Goal: Check status: Check status

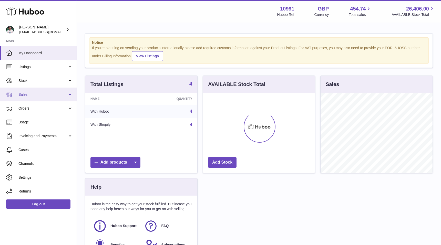
scroll to position [80, 112]
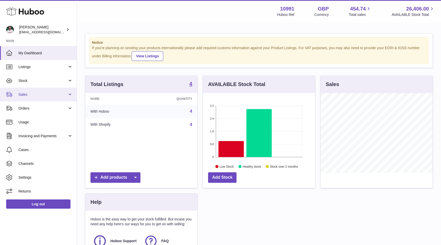
click at [48, 91] on link "Sales" at bounding box center [38, 95] width 77 height 14
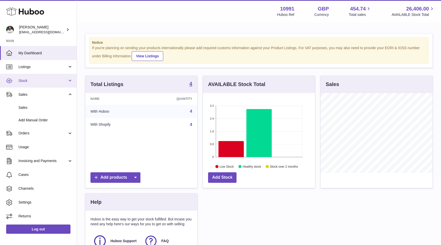
click at [54, 82] on span "Stock" at bounding box center [42, 80] width 49 height 5
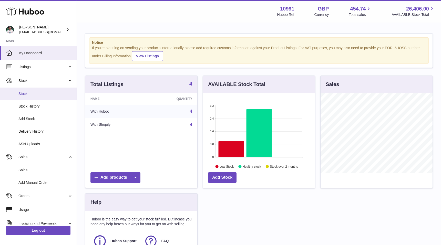
click at [53, 94] on span "Stock" at bounding box center [45, 94] width 54 height 5
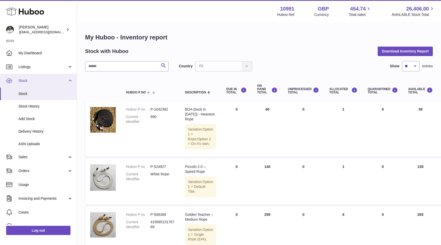
click at [64, 83] on span "Stock" at bounding box center [42, 80] width 49 height 5
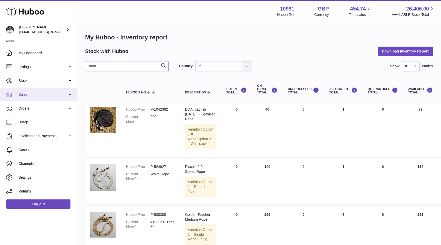
click at [57, 97] on link "Sales" at bounding box center [38, 95] width 77 height 14
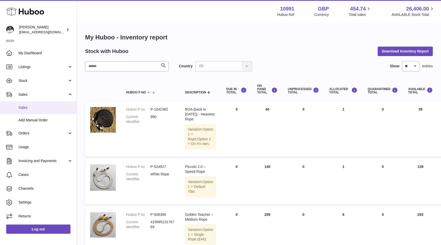
click at [48, 108] on span "Sales" at bounding box center [45, 107] width 54 height 5
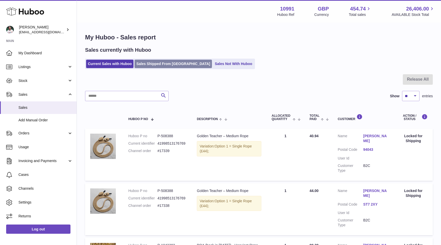
click at [179, 64] on link "Sales Shipped From [GEOGRAPHIC_DATA]" at bounding box center [173, 64] width 77 height 8
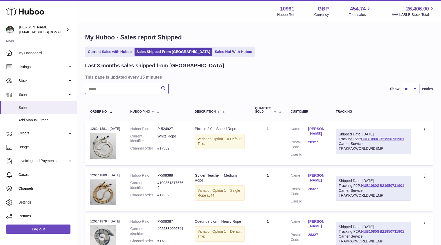
click at [111, 89] on input "text" at bounding box center [127, 89] width 84 height 10
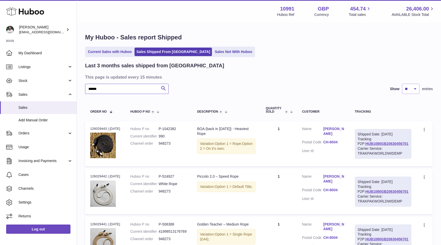
scroll to position [28, 0]
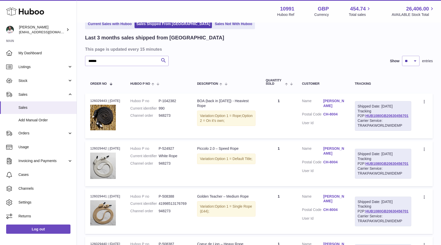
click at [335, 116] on link "CH-8004" at bounding box center [333, 114] width 21 height 5
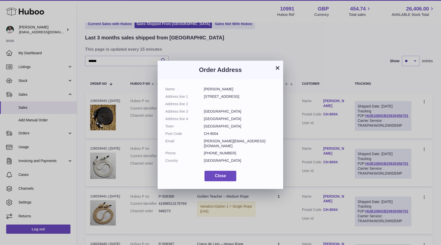
click at [243, 97] on dd "Kanzleistrasse 77" at bounding box center [240, 96] width 72 height 5
click at [277, 70] on button "×" at bounding box center [278, 68] width 6 height 6
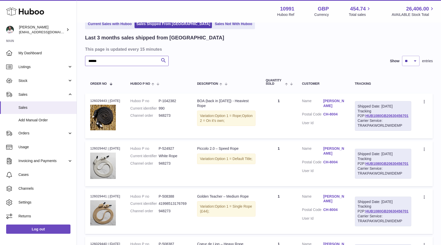
click at [115, 59] on input "******" at bounding box center [127, 61] width 84 height 10
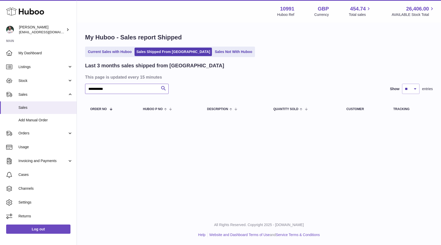
drag, startPoint x: 107, startPoint y: 89, endPoint x: 94, endPoint y: 90, distance: 13.1
click at [94, 90] on input "**********" at bounding box center [127, 89] width 84 height 10
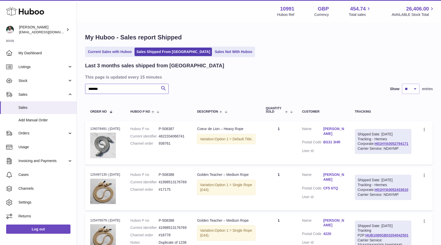
type input "*******"
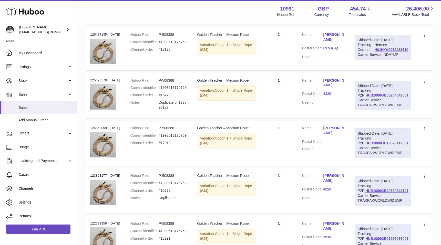
scroll to position [140, 0]
click at [374, 98] on link "HUB1080GB03204542501" at bounding box center [387, 96] width 43 height 4
